Goal: Book appointment/travel/reservation

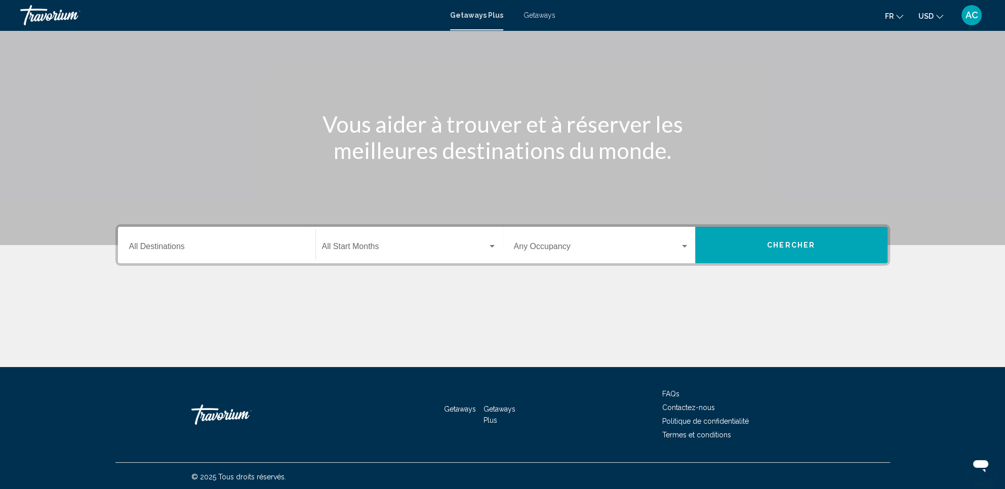
scroll to position [60, 0]
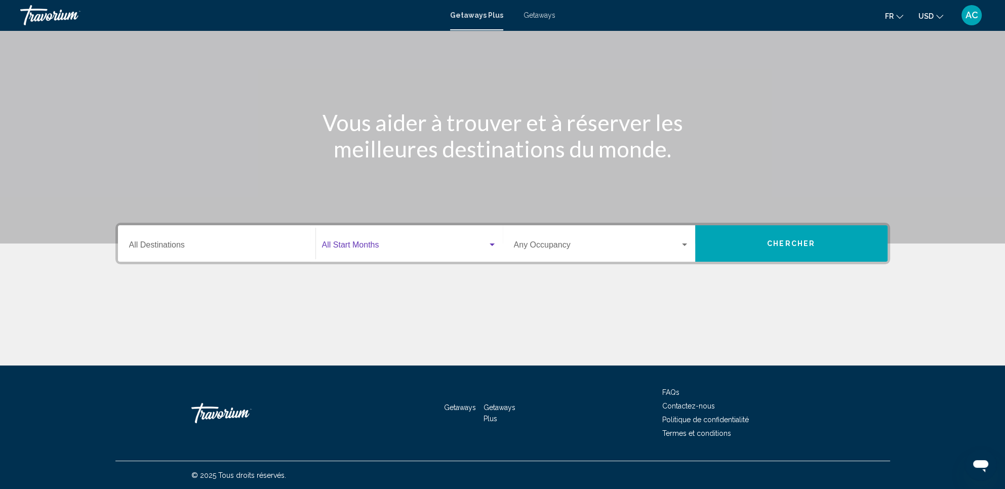
click at [491, 244] on div "Search widget" at bounding box center [491, 244] width 5 height 3
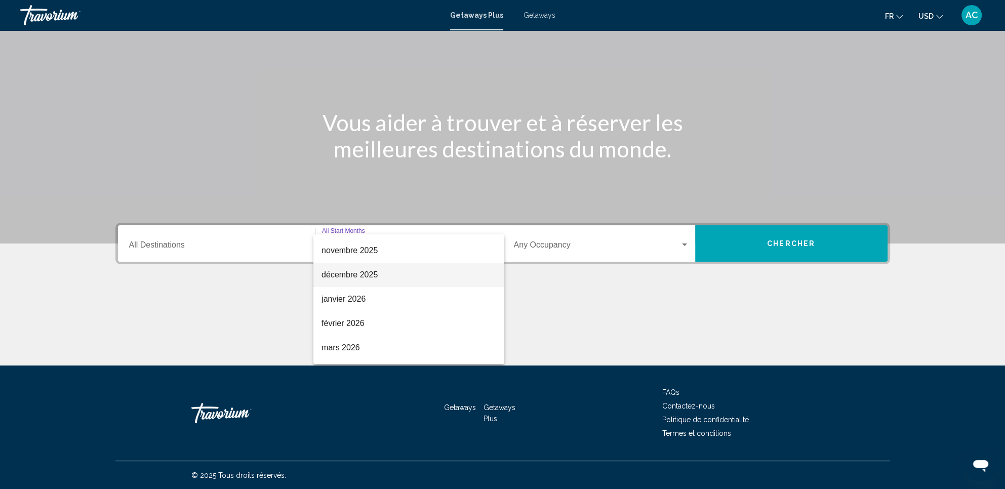
scroll to position [97, 0]
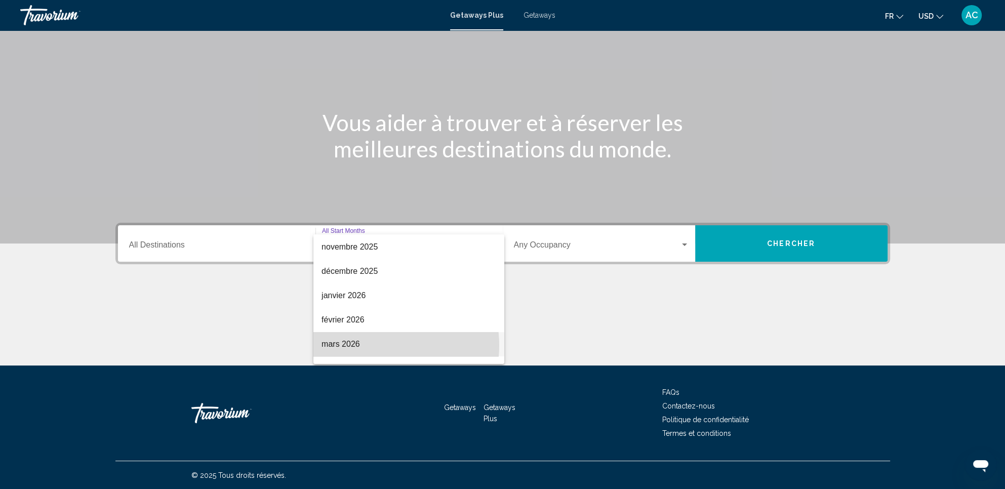
click at [378, 345] on span "mars 2026" at bounding box center [408, 344] width 175 height 24
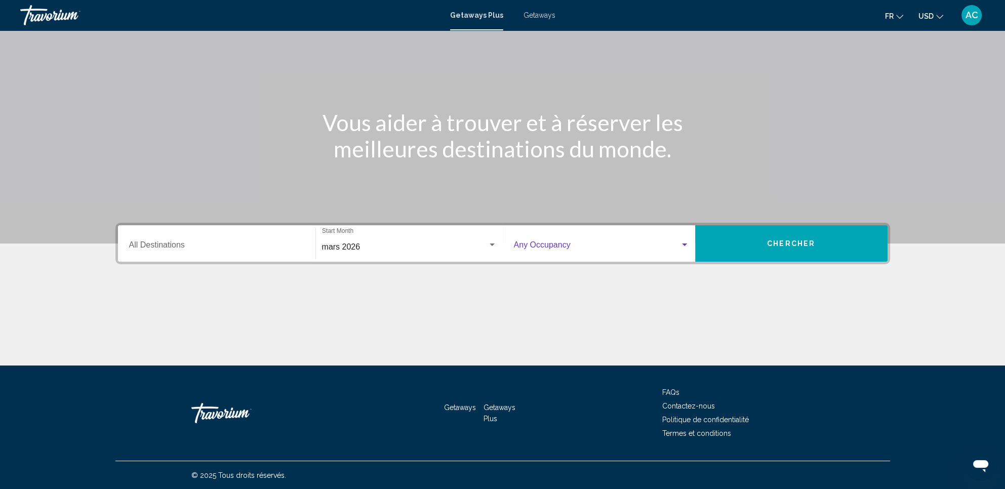
click at [686, 244] on div "Search widget" at bounding box center [684, 245] width 9 height 8
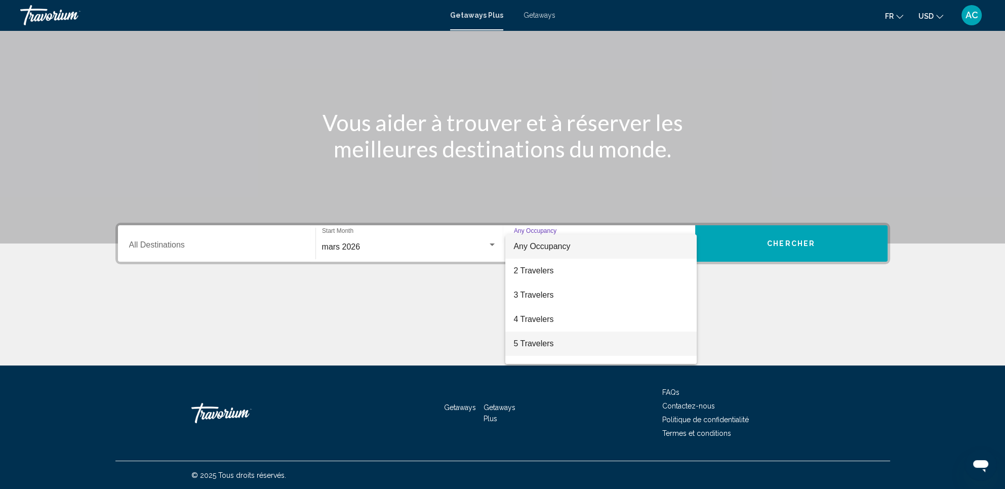
click at [561, 342] on span "5 Travelers" at bounding box center [600, 343] width 175 height 24
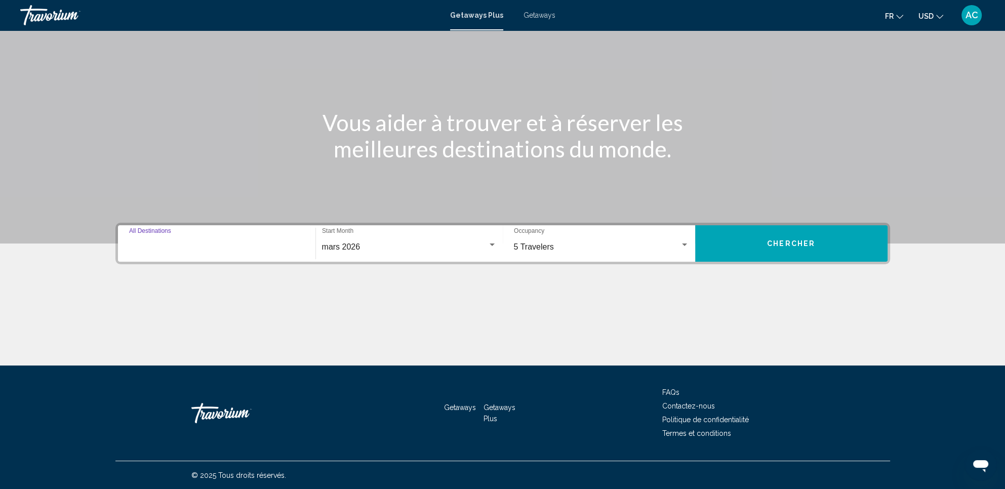
click at [223, 250] on input "Destination All Destinations" at bounding box center [216, 246] width 175 height 9
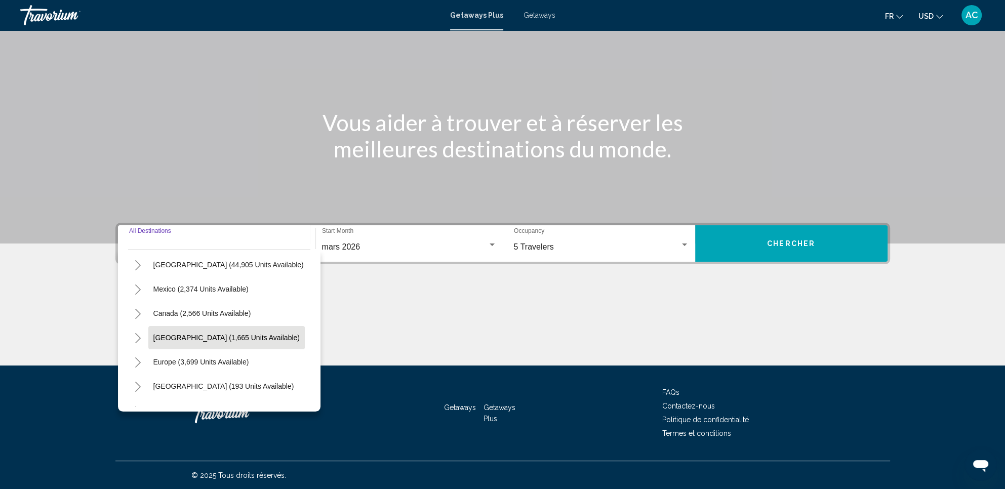
scroll to position [22, 0]
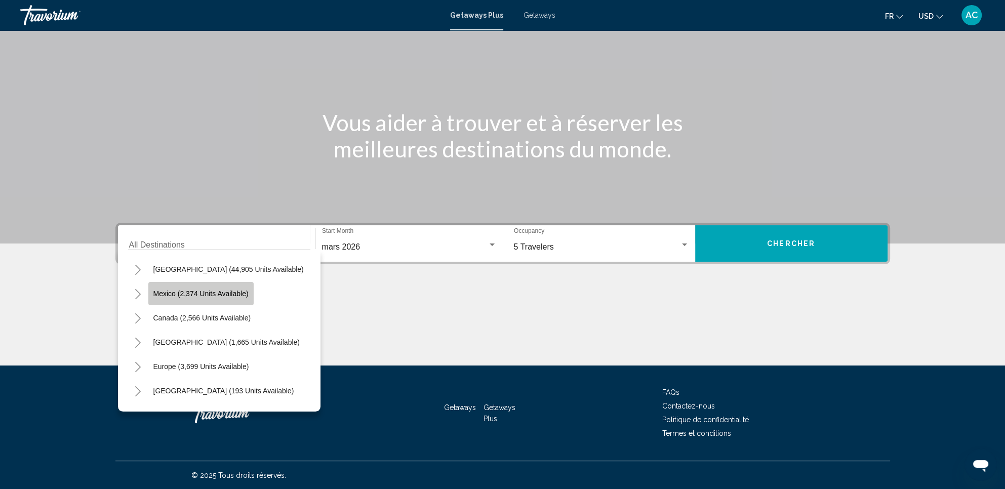
click at [205, 291] on span "Mexico (2,374 units available)" at bounding box center [200, 293] width 95 height 8
type input "**********"
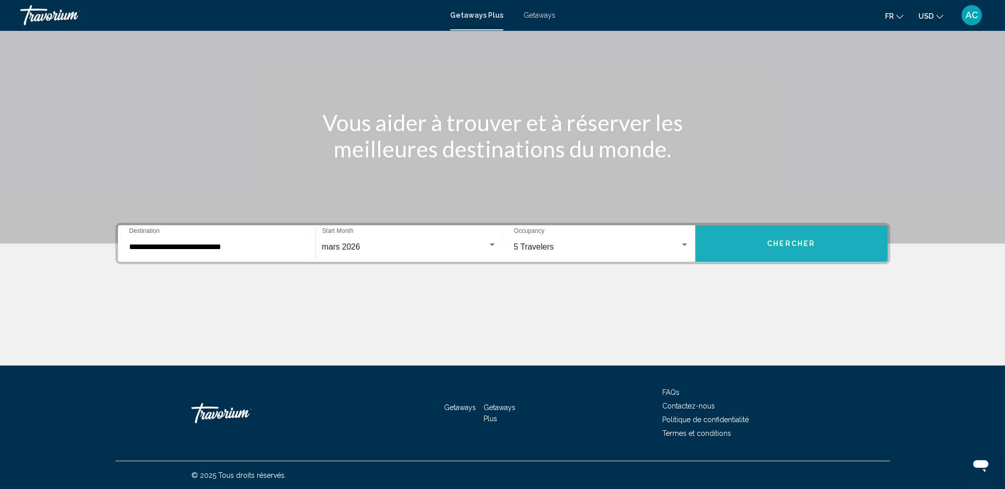
click at [776, 244] on span "Chercher" at bounding box center [791, 244] width 48 height 8
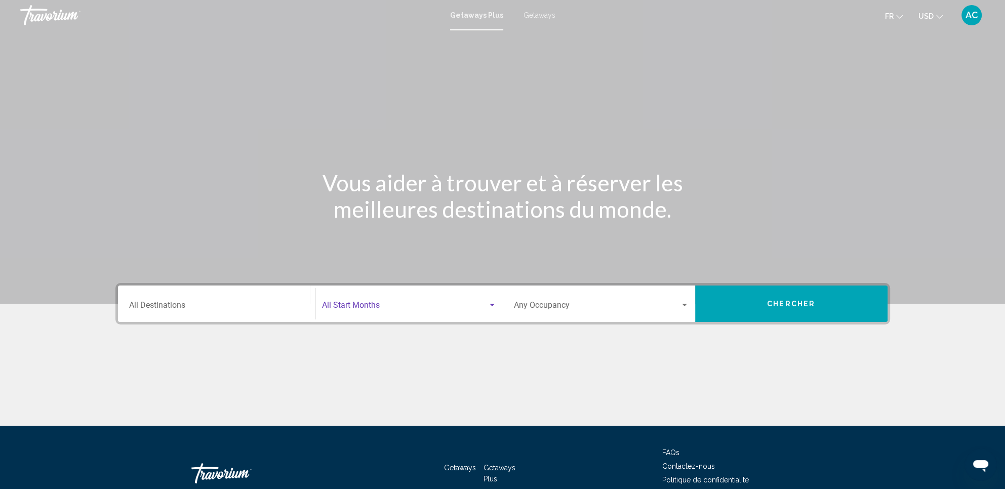
click at [394, 311] on span "Search widget" at bounding box center [404, 307] width 165 height 9
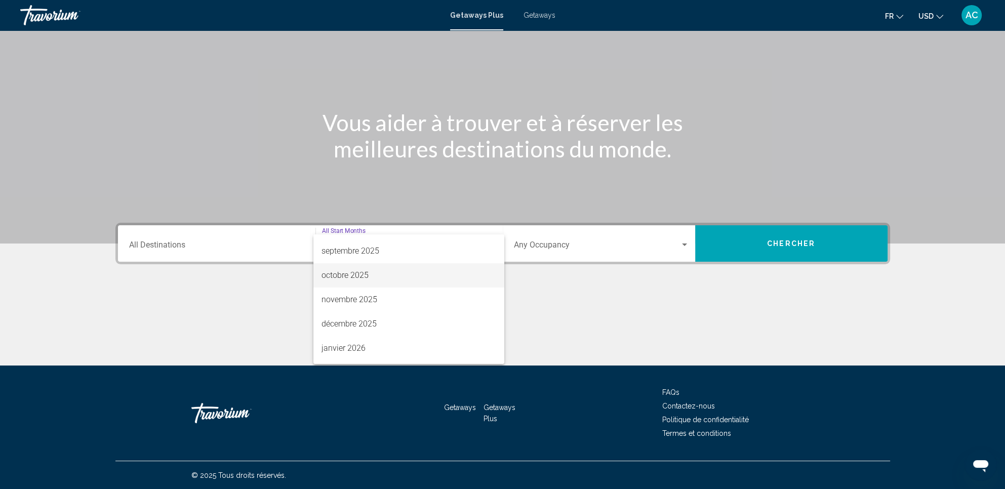
scroll to position [89, 0]
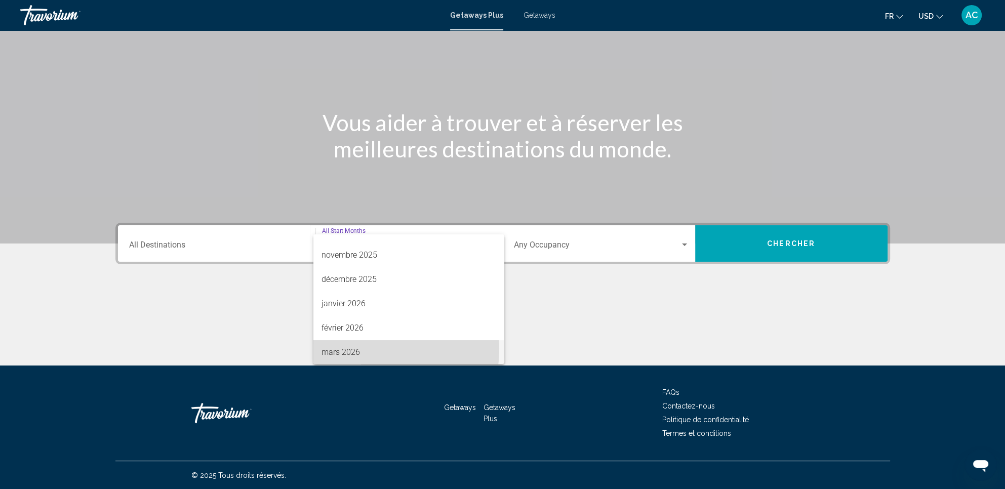
click at [365, 348] on span "mars 2026" at bounding box center [408, 352] width 175 height 24
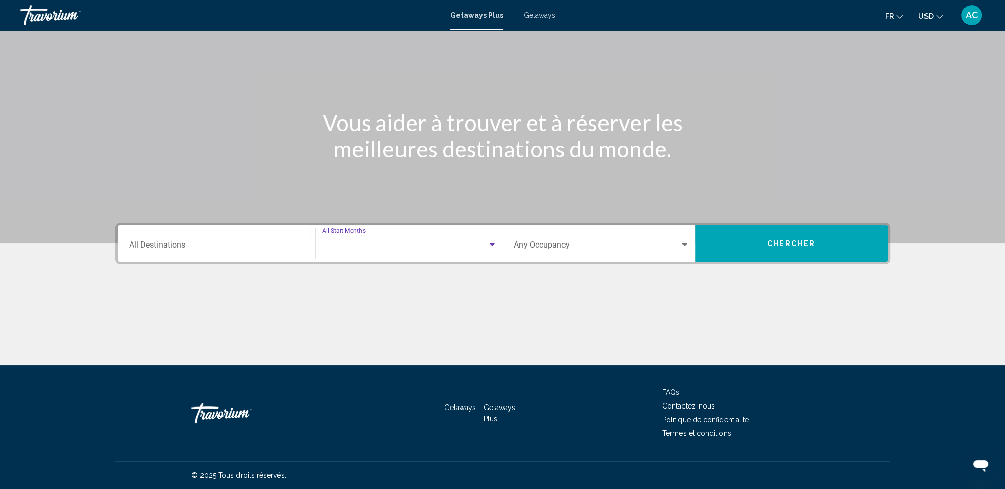
scroll to position [89, 0]
click at [684, 243] on div "Search widget" at bounding box center [684, 244] width 5 height 3
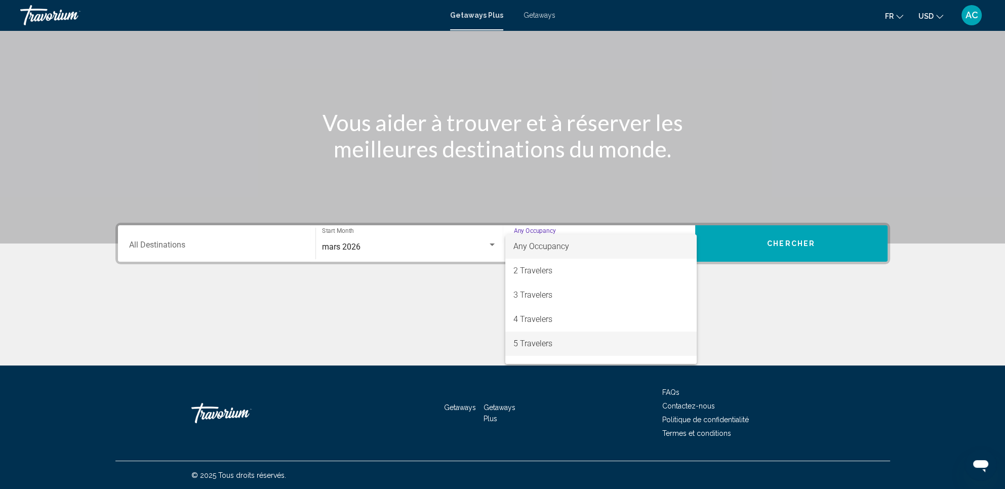
click at [567, 339] on span "5 Travelers" at bounding box center [600, 343] width 175 height 24
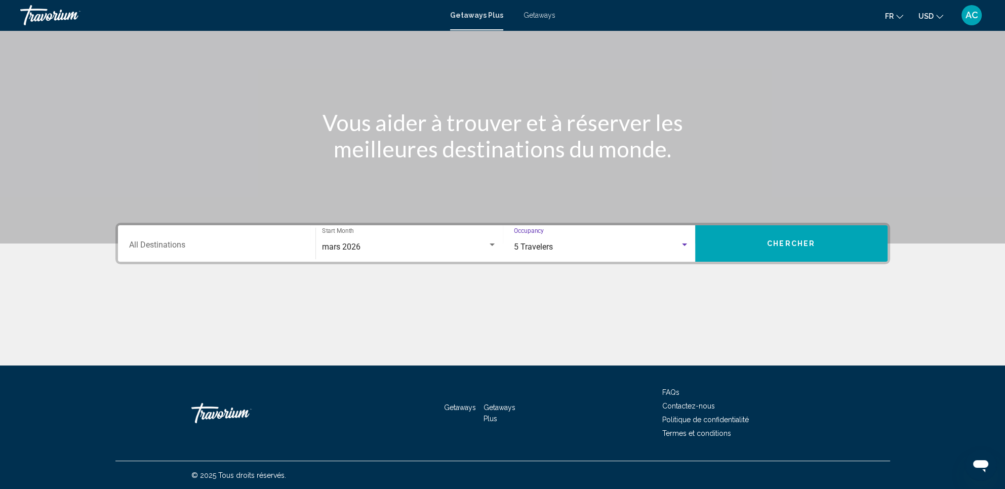
click at [685, 244] on div "Search widget" at bounding box center [684, 244] width 5 height 3
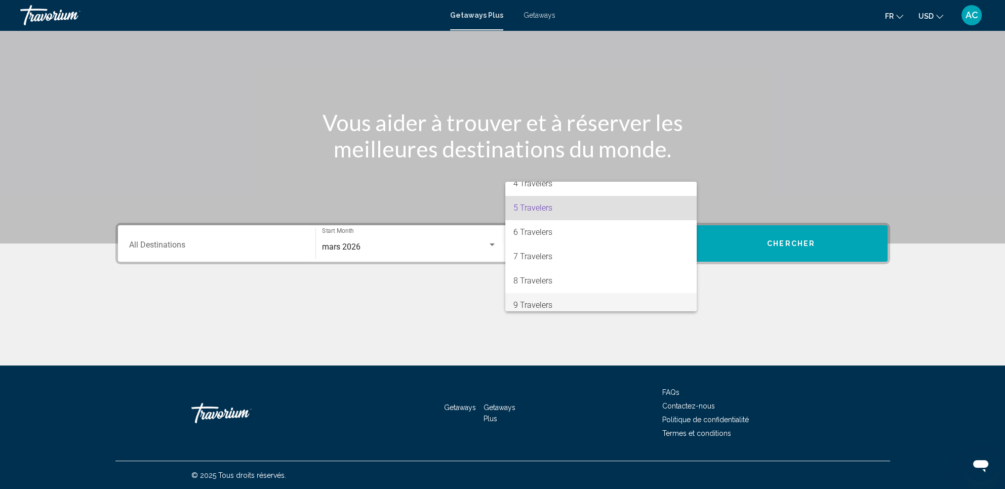
scroll to position [63, 0]
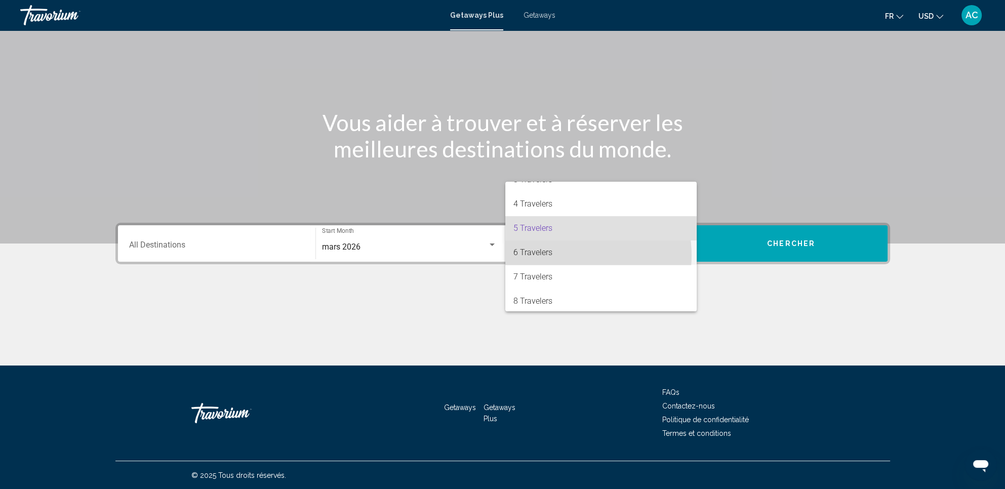
drag, startPoint x: 566, startPoint y: 255, endPoint x: 638, endPoint y: 228, distance: 77.4
click at [635, 233] on div "Any Occupancy 2 Travelers 3 Travelers 4 Travelers 5 Travelers 6 Travelers 7 Tra…" at bounding box center [600, 247] width 191 height 130
click at [568, 256] on span "6 Travelers" at bounding box center [600, 252] width 175 height 24
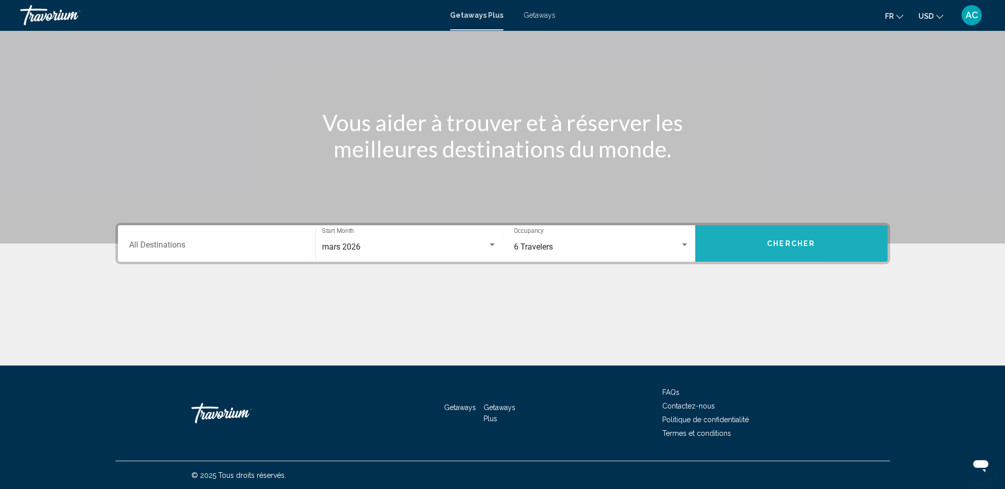
click at [840, 241] on button "Chercher" at bounding box center [791, 243] width 192 height 36
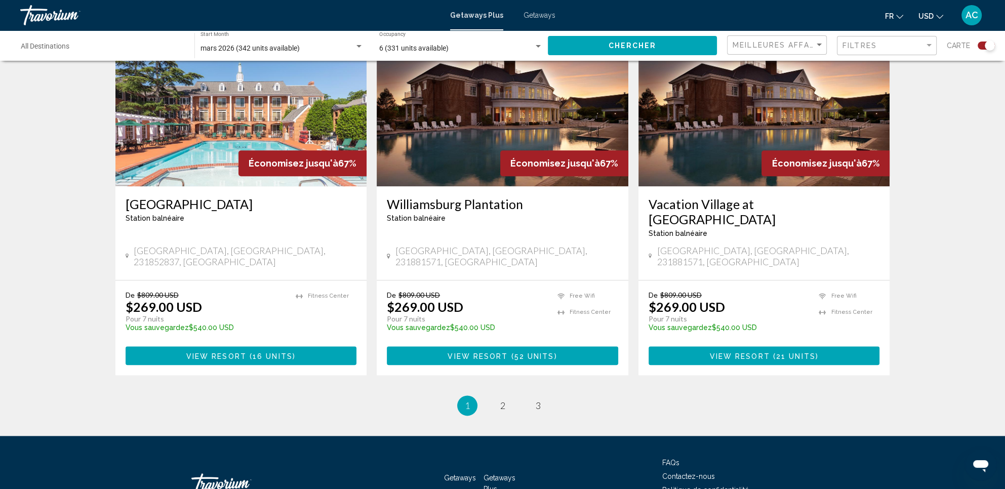
scroll to position [1494, 0]
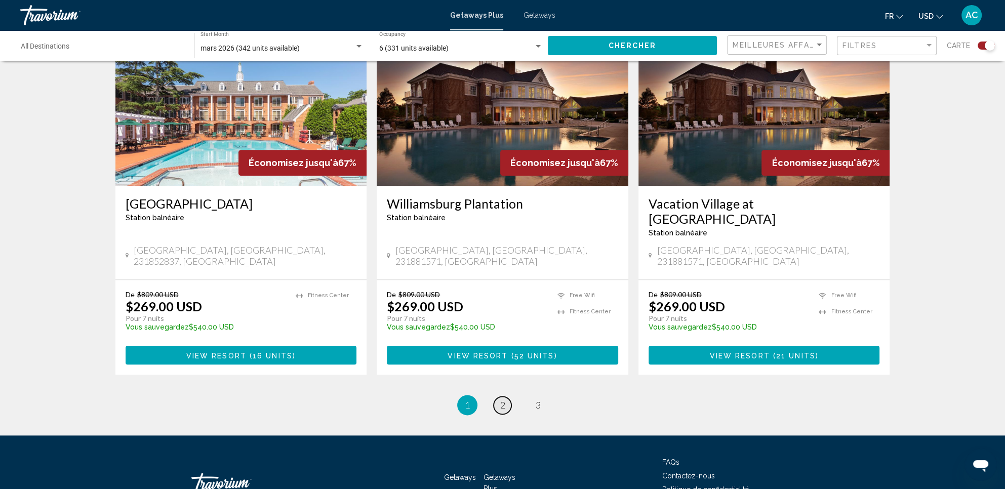
click at [510, 396] on link "page 2" at bounding box center [502, 405] width 18 height 18
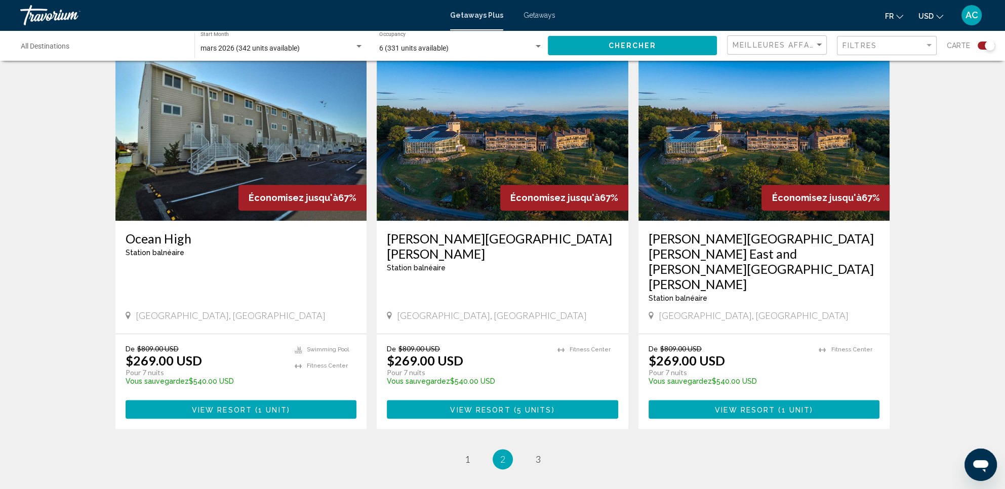
scroll to position [1501, 0]
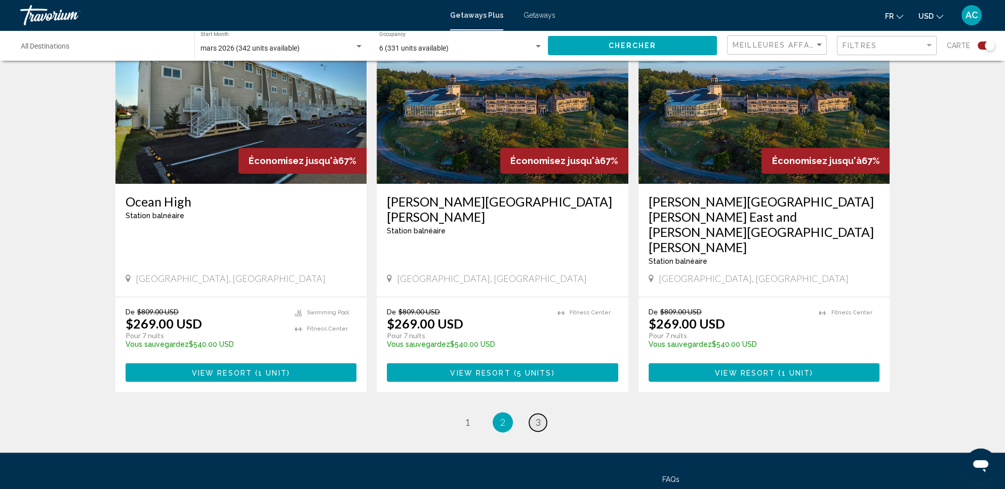
click at [536, 417] on span "3" at bounding box center [537, 422] width 5 height 11
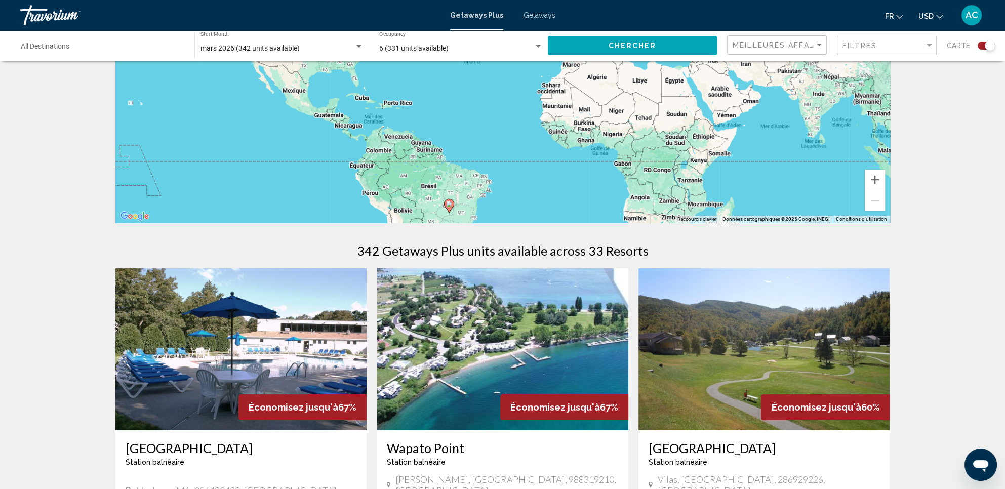
scroll to position [69, 0]
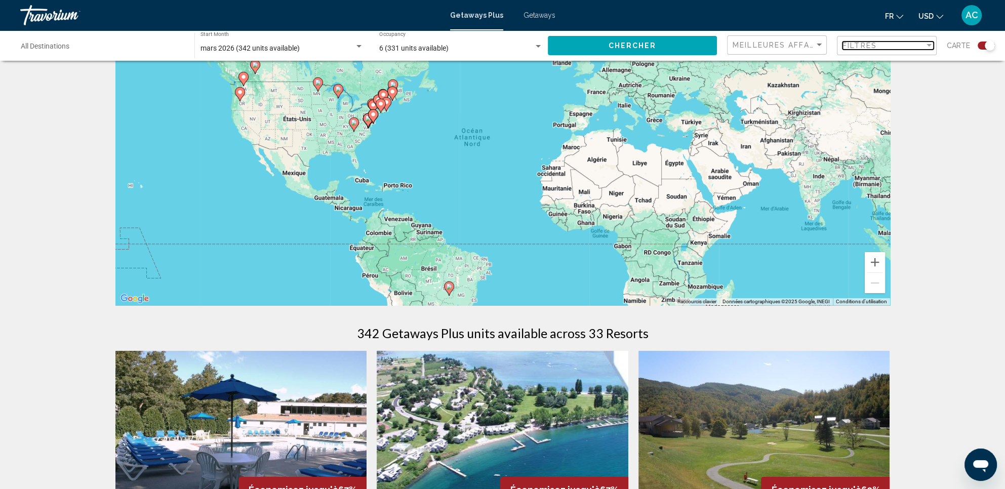
click at [926, 45] on div "Filter" at bounding box center [928, 45] width 5 height 3
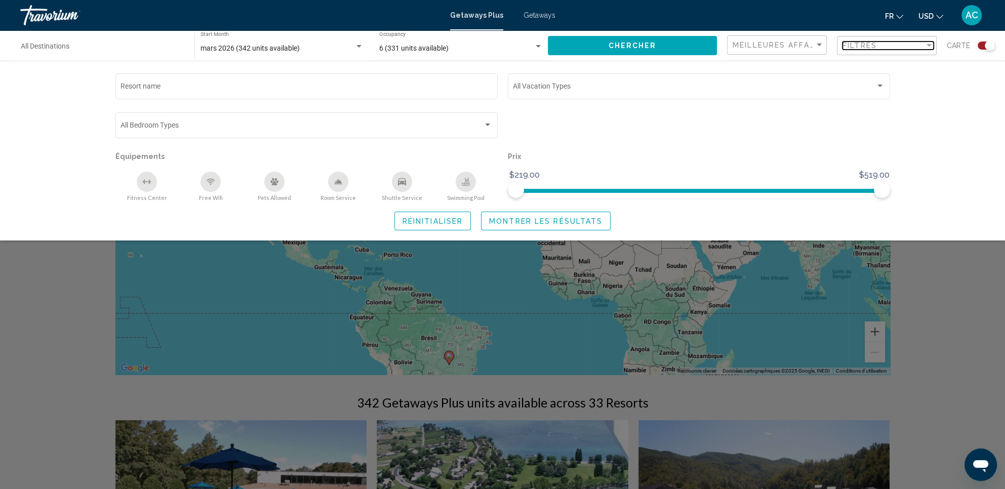
scroll to position [0, 0]
